Goal: Information Seeking & Learning: Learn about a topic

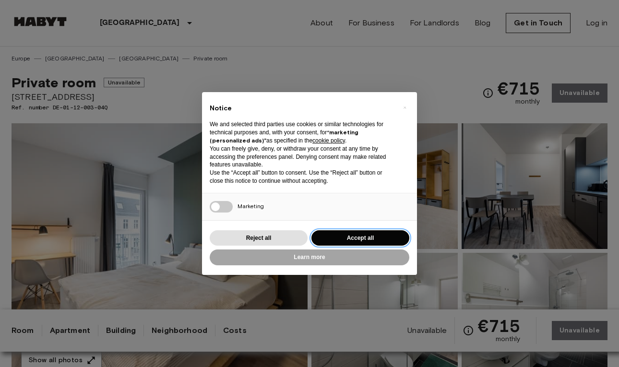
click at [338, 238] on button "Accept all" at bounding box center [361, 238] width 98 height 16
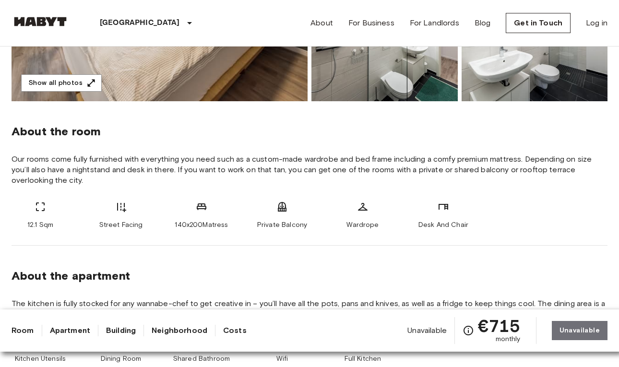
scroll to position [279, 0]
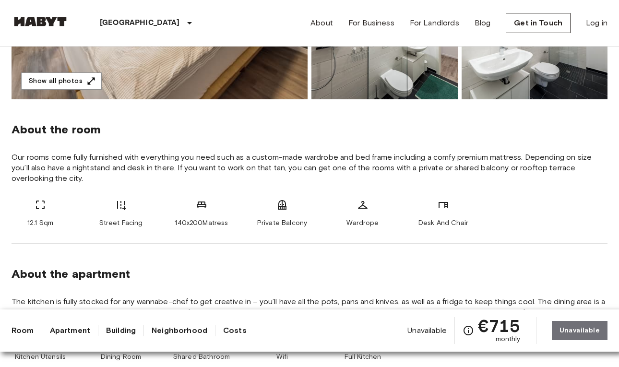
click at [98, 164] on span "Our rooms come fully furnished with everything you need such as a custom-made w…" at bounding box center [310, 168] width 596 height 32
click at [98, 161] on span "Our rooms come fully furnished with everything you need such as a custom-made w…" at bounding box center [310, 168] width 596 height 32
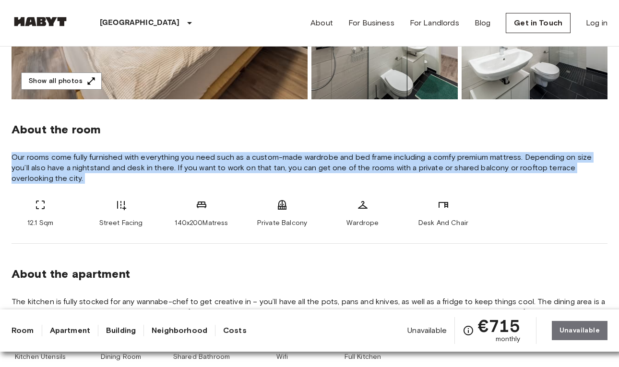
click at [98, 161] on span "Our rooms come fully furnished with everything you need such as a custom-made w…" at bounding box center [310, 168] width 596 height 32
click at [137, 164] on span "Our rooms come fully furnished with everything you need such as a custom-made w…" at bounding box center [310, 168] width 596 height 32
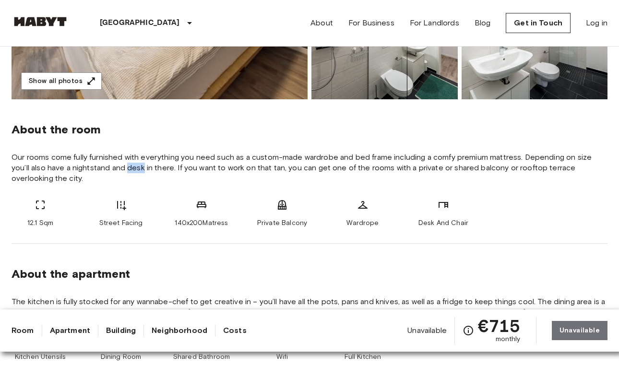
click at [137, 164] on span "Our rooms come fully furnished with everything you need such as a custom-made w…" at bounding box center [310, 168] width 596 height 32
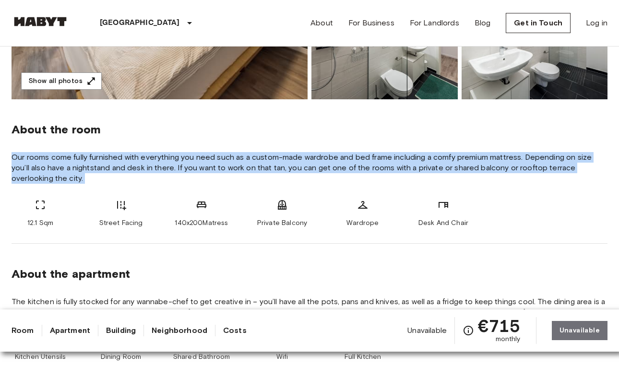
click at [137, 164] on span "Our rooms come fully furnished with everything you need such as a custom-made w…" at bounding box center [310, 168] width 596 height 32
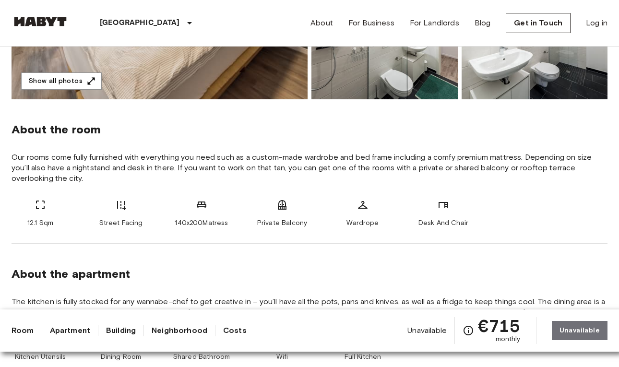
click at [185, 168] on span "Our rooms come fully furnished with everything you need such as a custom-made w…" at bounding box center [310, 168] width 596 height 32
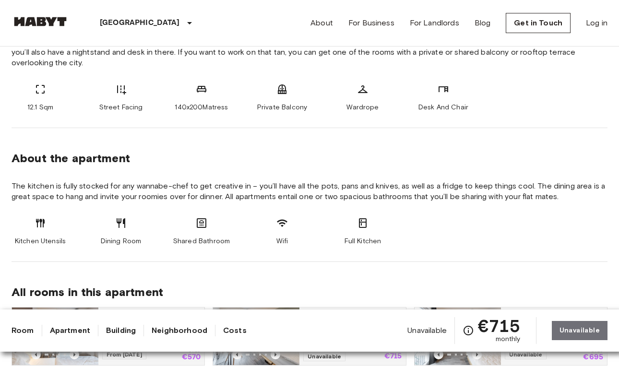
scroll to position [406, 0]
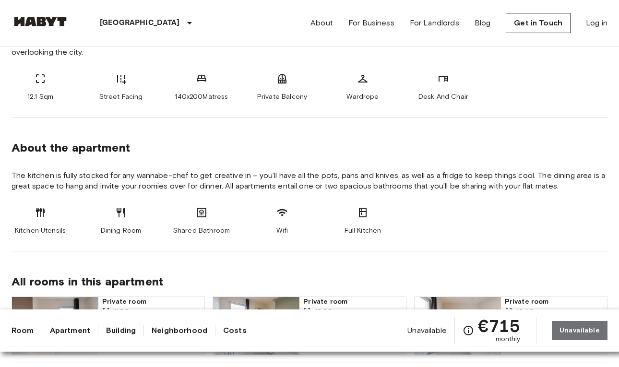
click at [169, 180] on span "The kitchen is fully stocked for any wannabe-chef to get creative in – you’ll h…" at bounding box center [310, 180] width 596 height 21
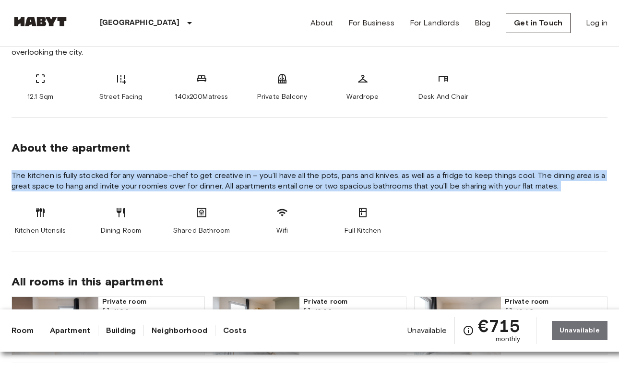
click at [169, 180] on span "The kitchen is fully stocked for any wannabe-chef to get creative in – you’ll h…" at bounding box center [310, 180] width 596 height 21
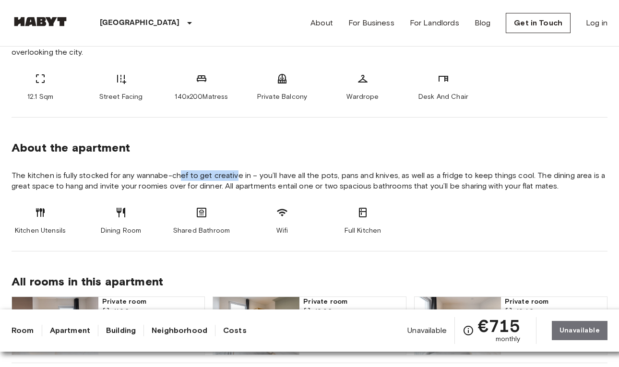
drag, startPoint x: 178, startPoint y: 178, endPoint x: 237, endPoint y: 175, distance: 59.1
click at [237, 176] on span "The kitchen is fully stocked for any wannabe-chef to get creative in – you’ll h…" at bounding box center [310, 180] width 596 height 21
drag, startPoint x: 278, startPoint y: 180, endPoint x: 259, endPoint y: 177, distance: 19.9
click at [259, 177] on span "The kitchen is fully stocked for any wannabe-chef to get creative in – you’ll h…" at bounding box center [310, 180] width 596 height 21
click at [291, 174] on span "The kitchen is fully stocked for any wannabe-chef to get creative in – you’ll h…" at bounding box center [310, 180] width 596 height 21
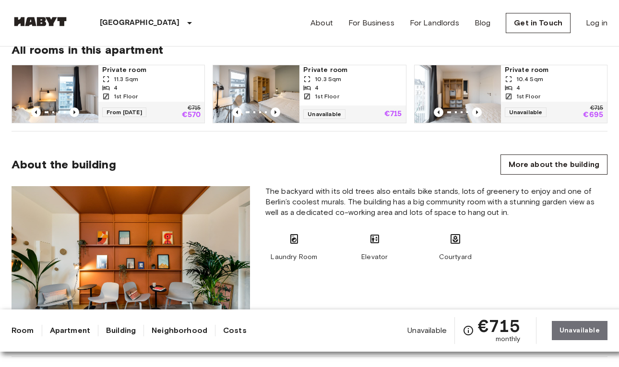
scroll to position [634, 0]
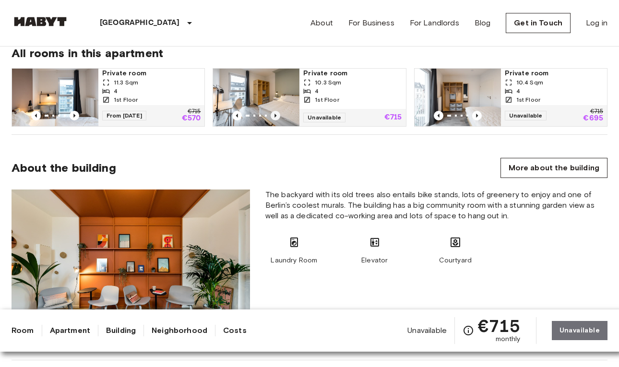
click at [277, 117] on icon "Previous image" at bounding box center [276, 116] width 10 height 10
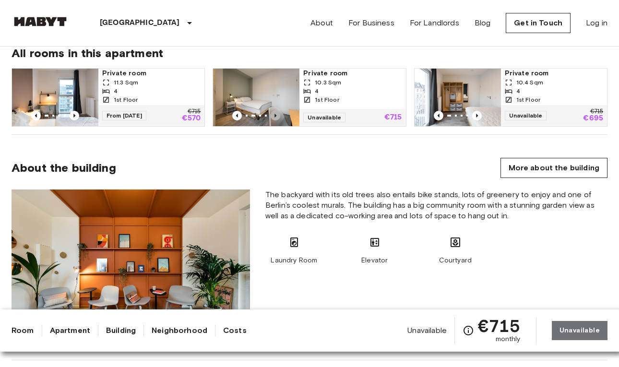
click at [277, 117] on icon "Previous image" at bounding box center [276, 116] width 10 height 10
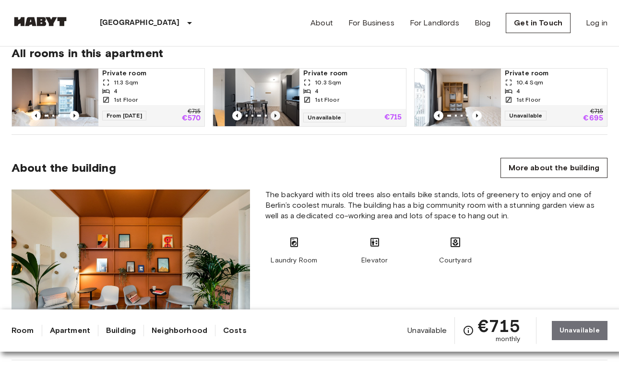
click at [277, 117] on icon "Previous image" at bounding box center [276, 116] width 10 height 10
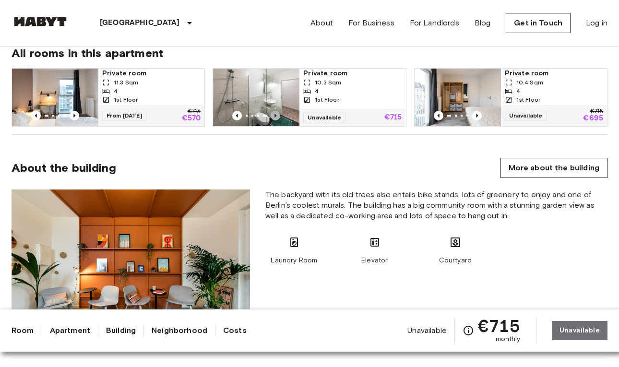
click at [277, 117] on icon "Previous image" at bounding box center [276, 116] width 10 height 10
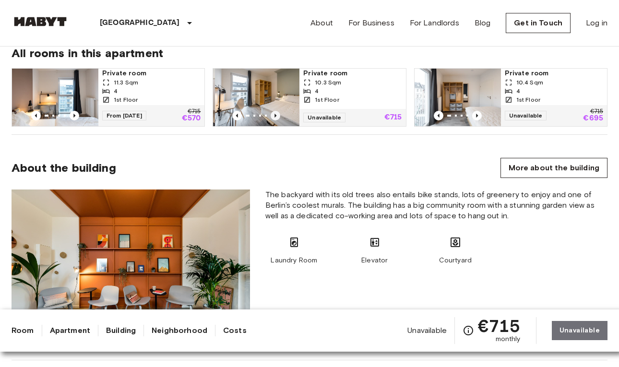
click at [277, 117] on icon "Previous image" at bounding box center [276, 116] width 10 height 10
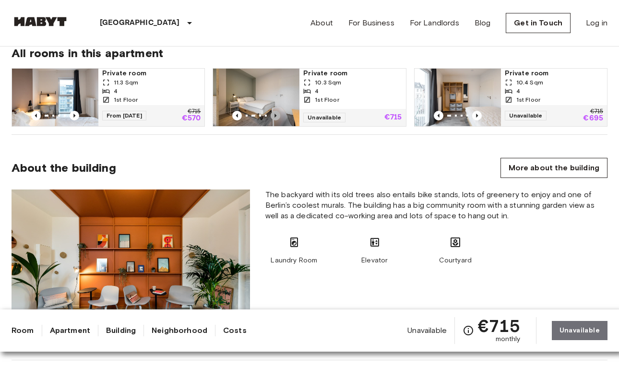
click at [277, 117] on icon "Previous image" at bounding box center [276, 116] width 10 height 10
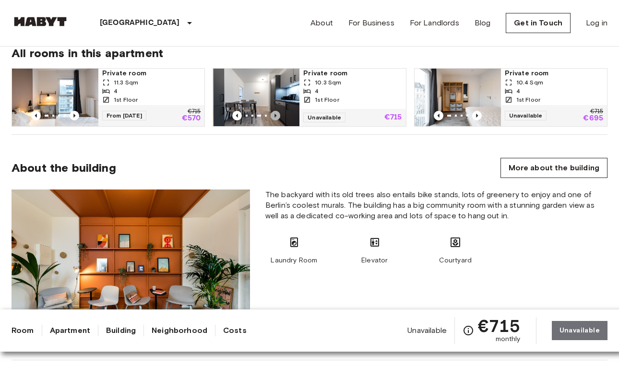
click at [277, 117] on icon "Previous image" at bounding box center [276, 116] width 10 height 10
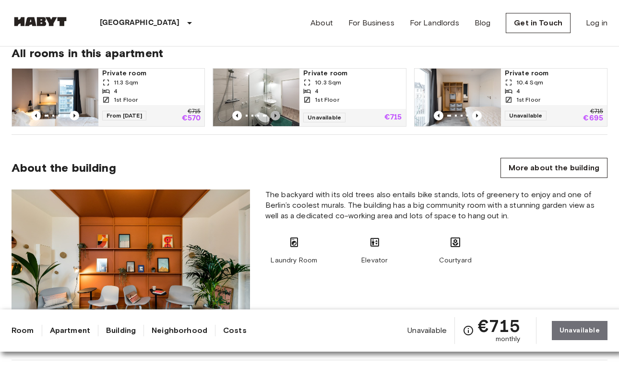
click at [277, 117] on icon "Previous image" at bounding box center [276, 116] width 10 height 10
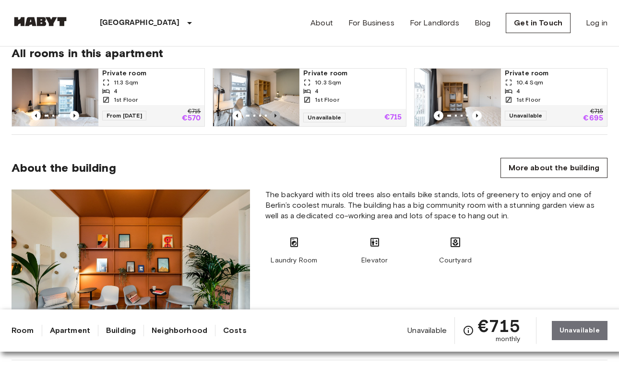
click at [277, 117] on icon "Previous image" at bounding box center [276, 116] width 10 height 10
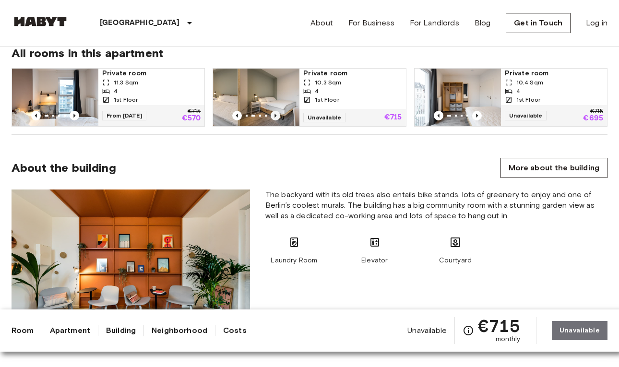
click at [277, 117] on icon "Previous image" at bounding box center [276, 116] width 10 height 10
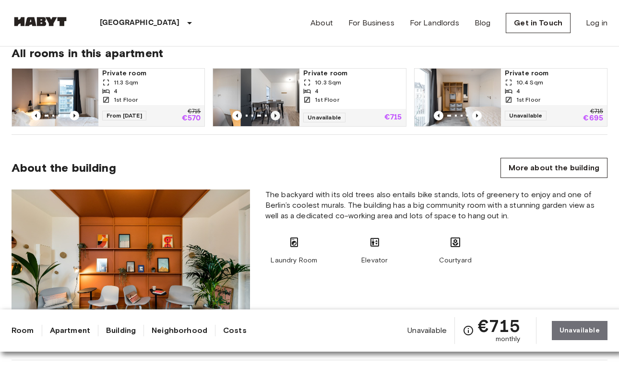
click at [277, 117] on icon "Previous image" at bounding box center [276, 116] width 10 height 10
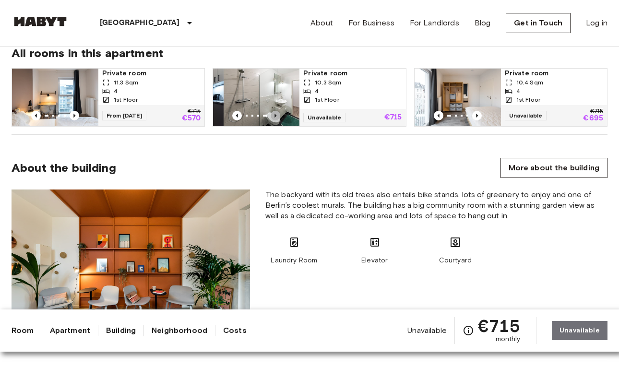
click at [277, 117] on icon "Previous image" at bounding box center [276, 116] width 10 height 10
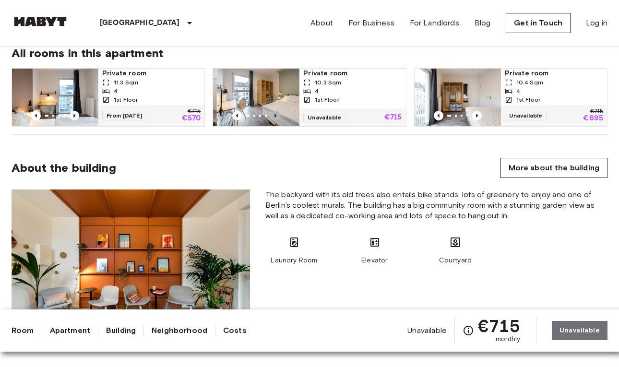
click at [277, 117] on icon "Previous image" at bounding box center [276, 116] width 10 height 10
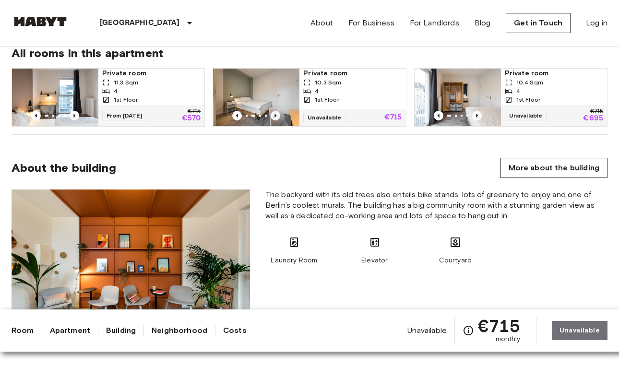
click at [277, 117] on icon "Previous image" at bounding box center [276, 116] width 10 height 10
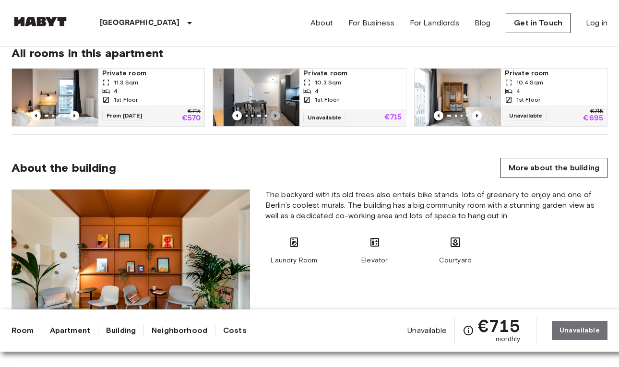
click at [277, 117] on icon "Previous image" at bounding box center [276, 116] width 10 height 10
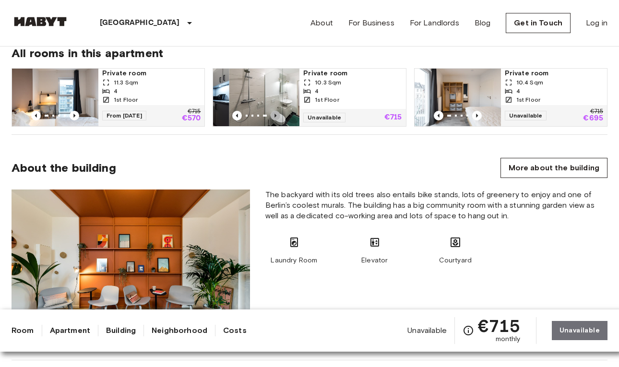
click at [277, 117] on icon "Previous image" at bounding box center [276, 116] width 10 height 10
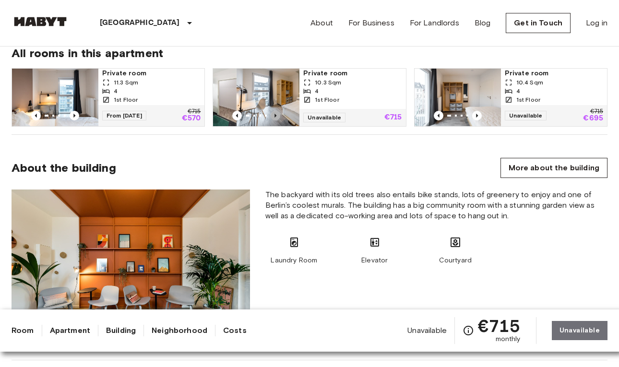
click at [277, 117] on icon "Previous image" at bounding box center [276, 116] width 10 height 10
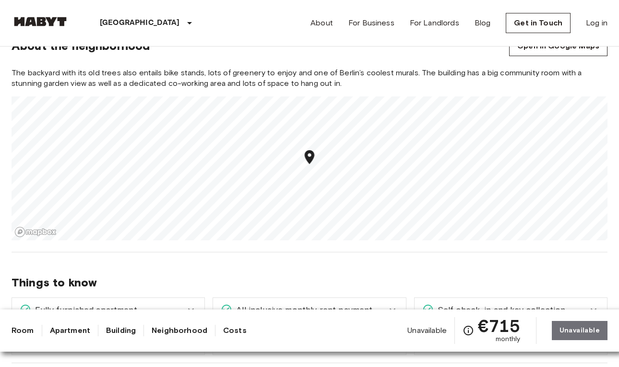
scroll to position [984, 0]
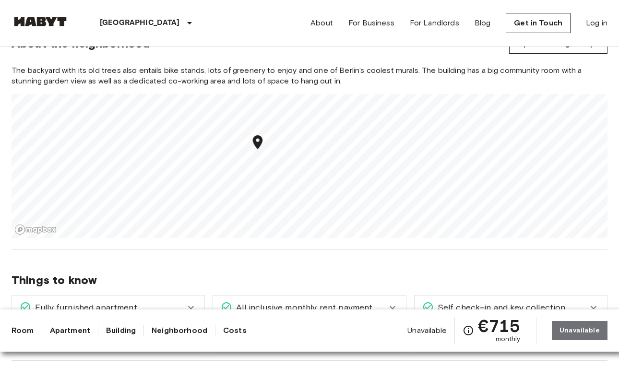
click at [259, 145] on icon "Map marker" at bounding box center [258, 142] width 10 height 14
